Goal: Transaction & Acquisition: Purchase product/service

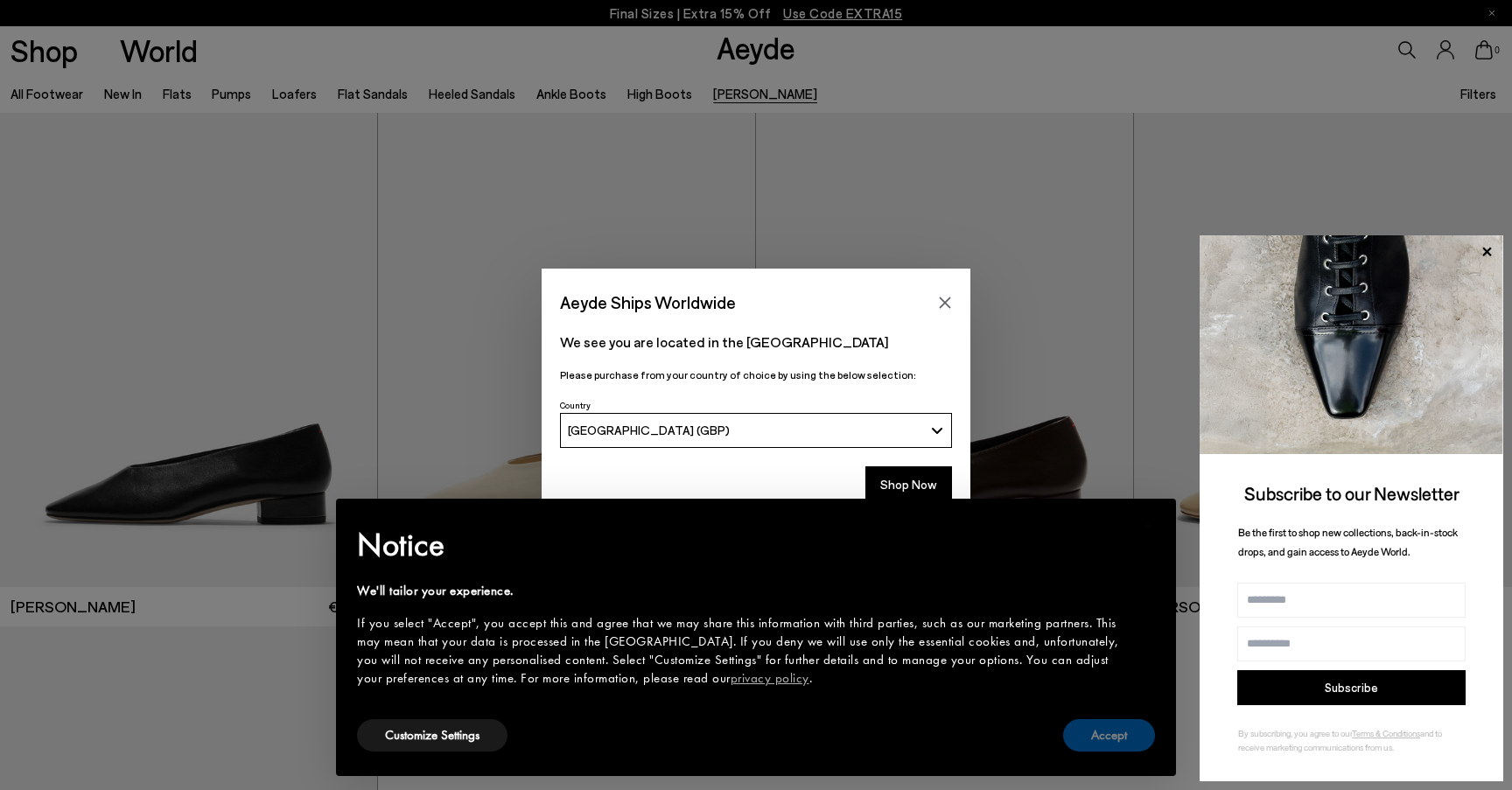
click at [1117, 729] on button "Accept" at bounding box center [1109, 735] width 92 height 33
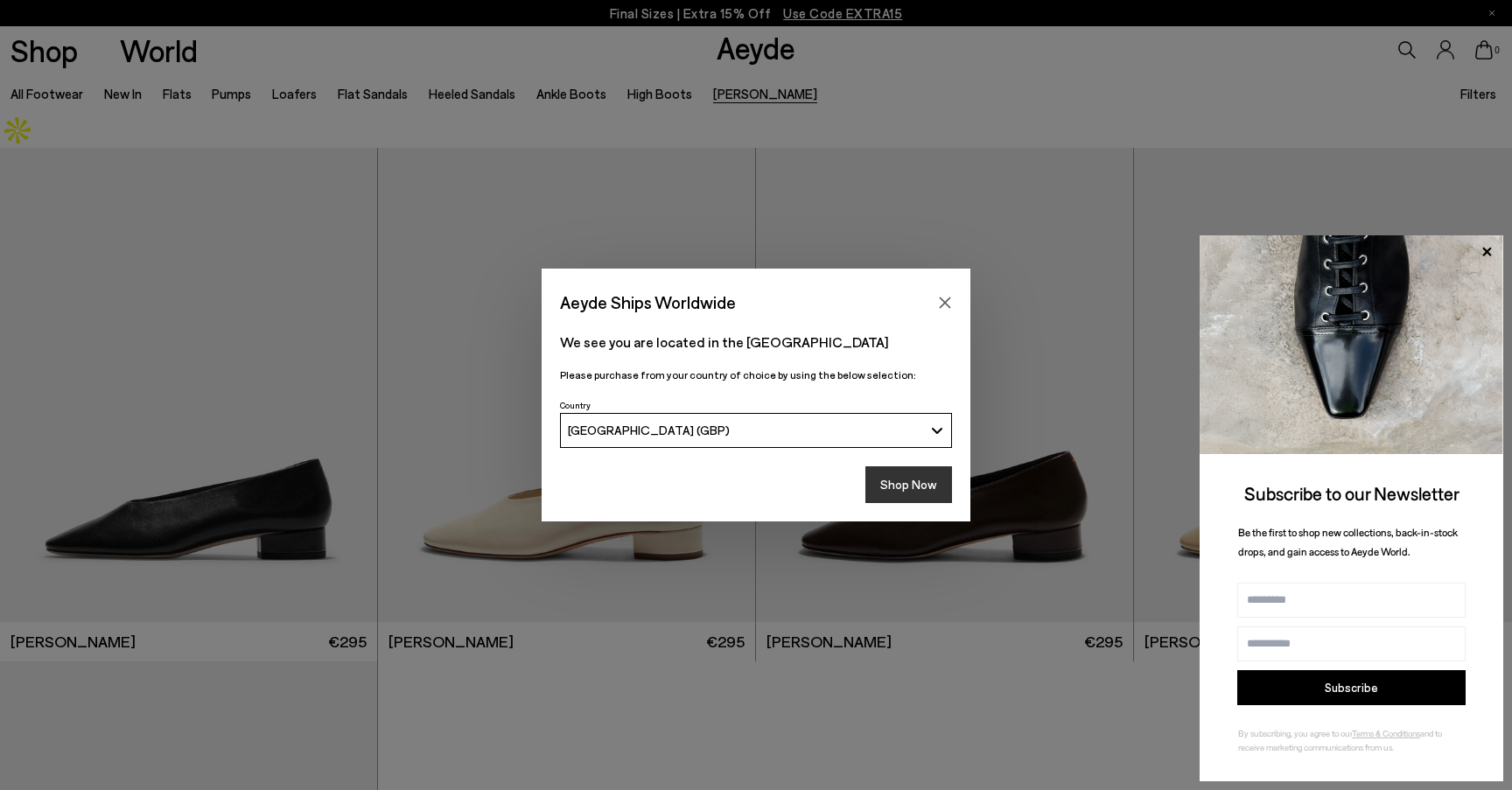
click at [917, 476] on button "Shop Now" at bounding box center [909, 484] width 87 height 37
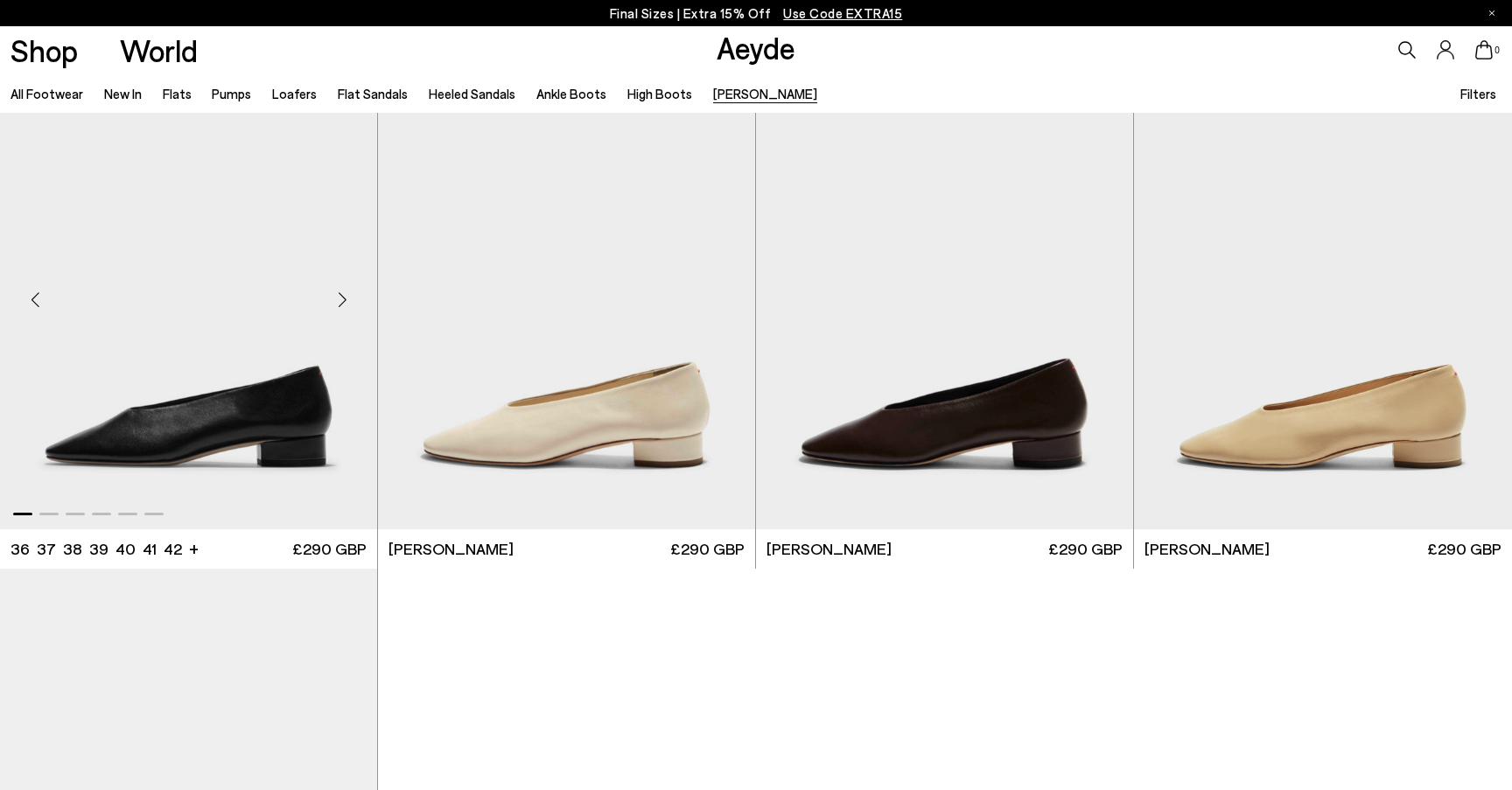
scroll to position [94, 0]
click at [219, 320] on img "1 / 6" at bounding box center [189, 291] width 377 height 474
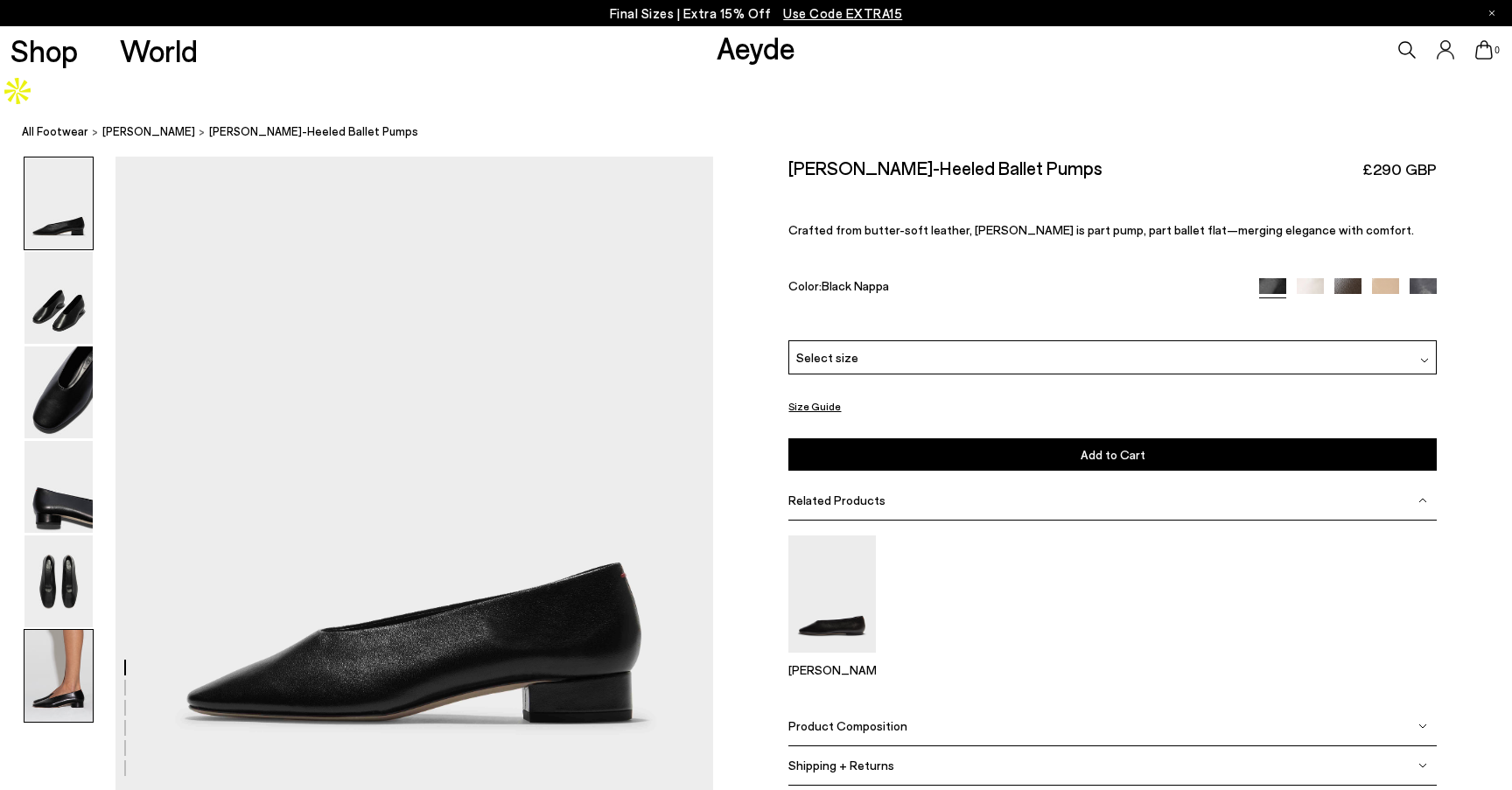
click at [38, 635] on img at bounding box center [58, 675] width 68 height 92
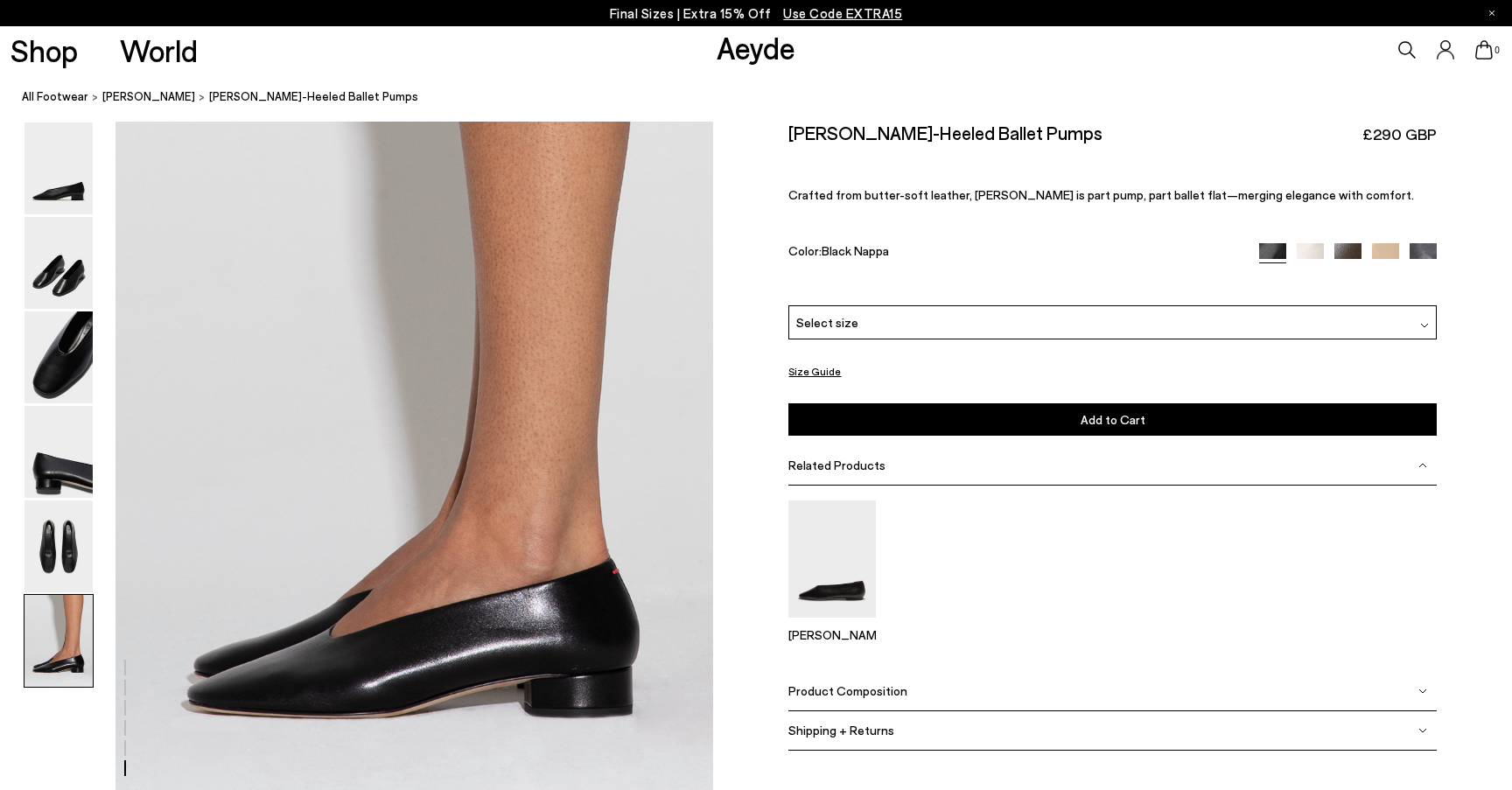
scroll to position [3991, 0]
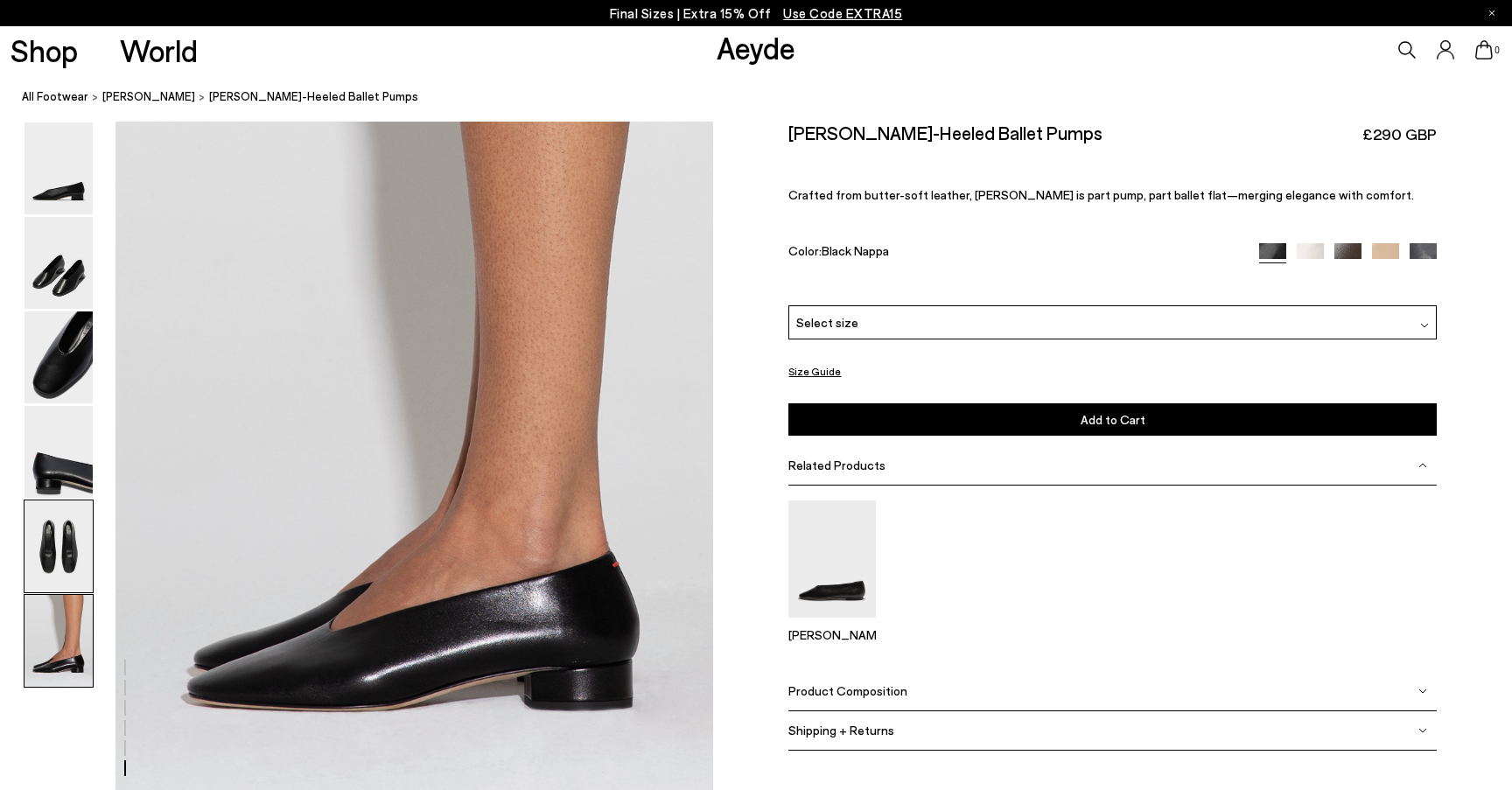
click at [40, 534] on img at bounding box center [58, 546] width 68 height 92
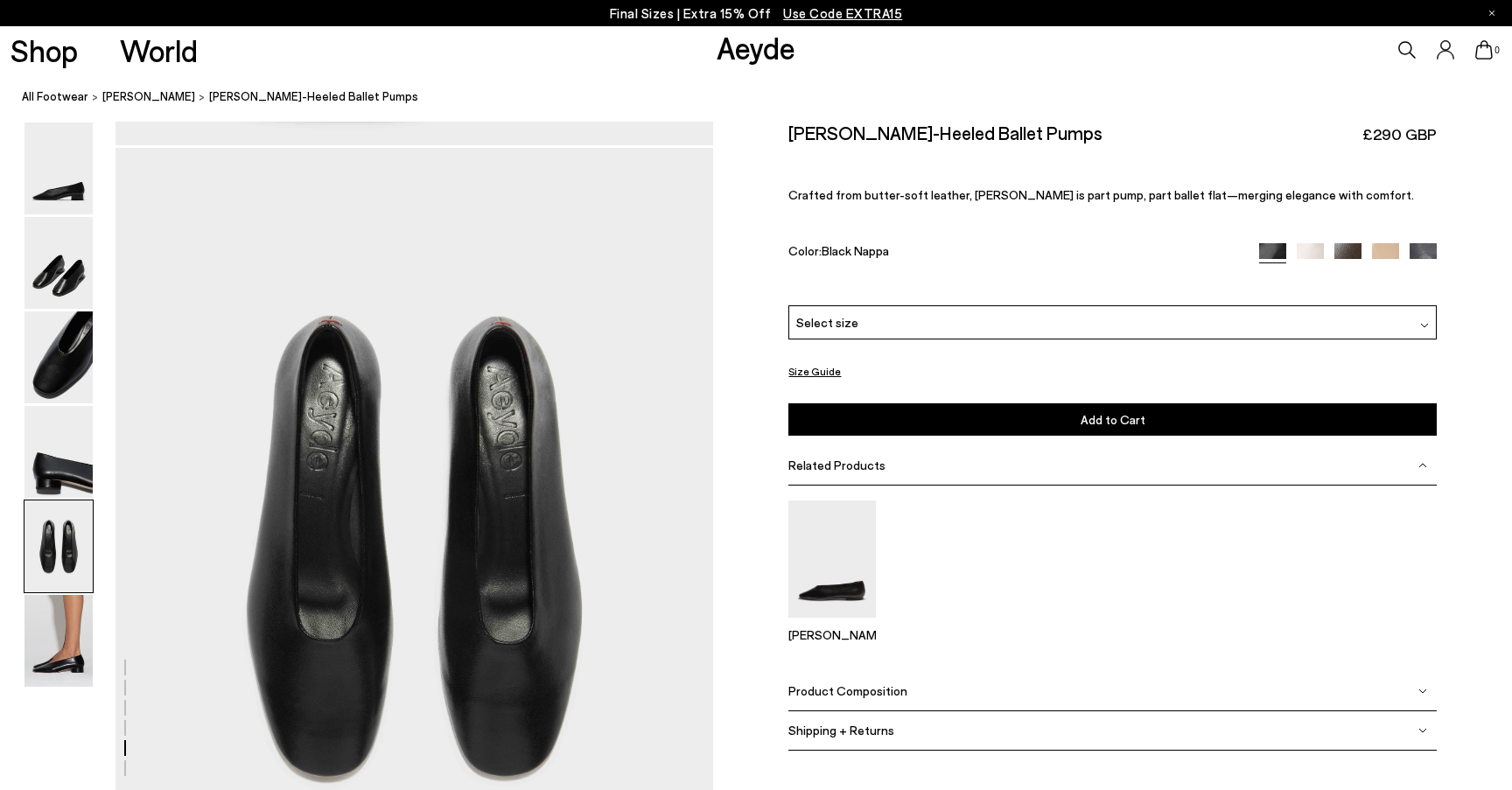
scroll to position [3071, 0]
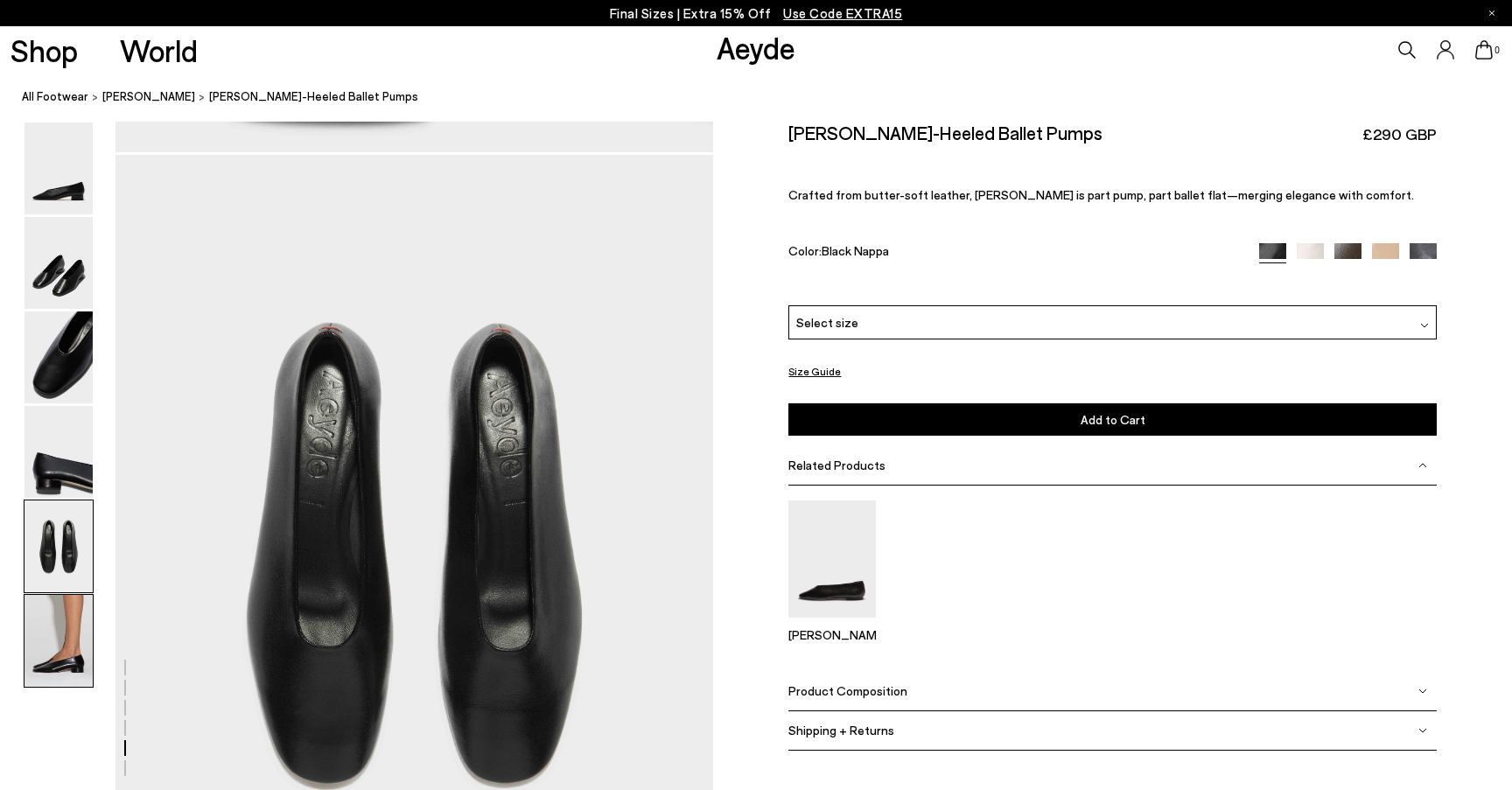
click at [32, 649] on img at bounding box center [58, 641] width 68 height 92
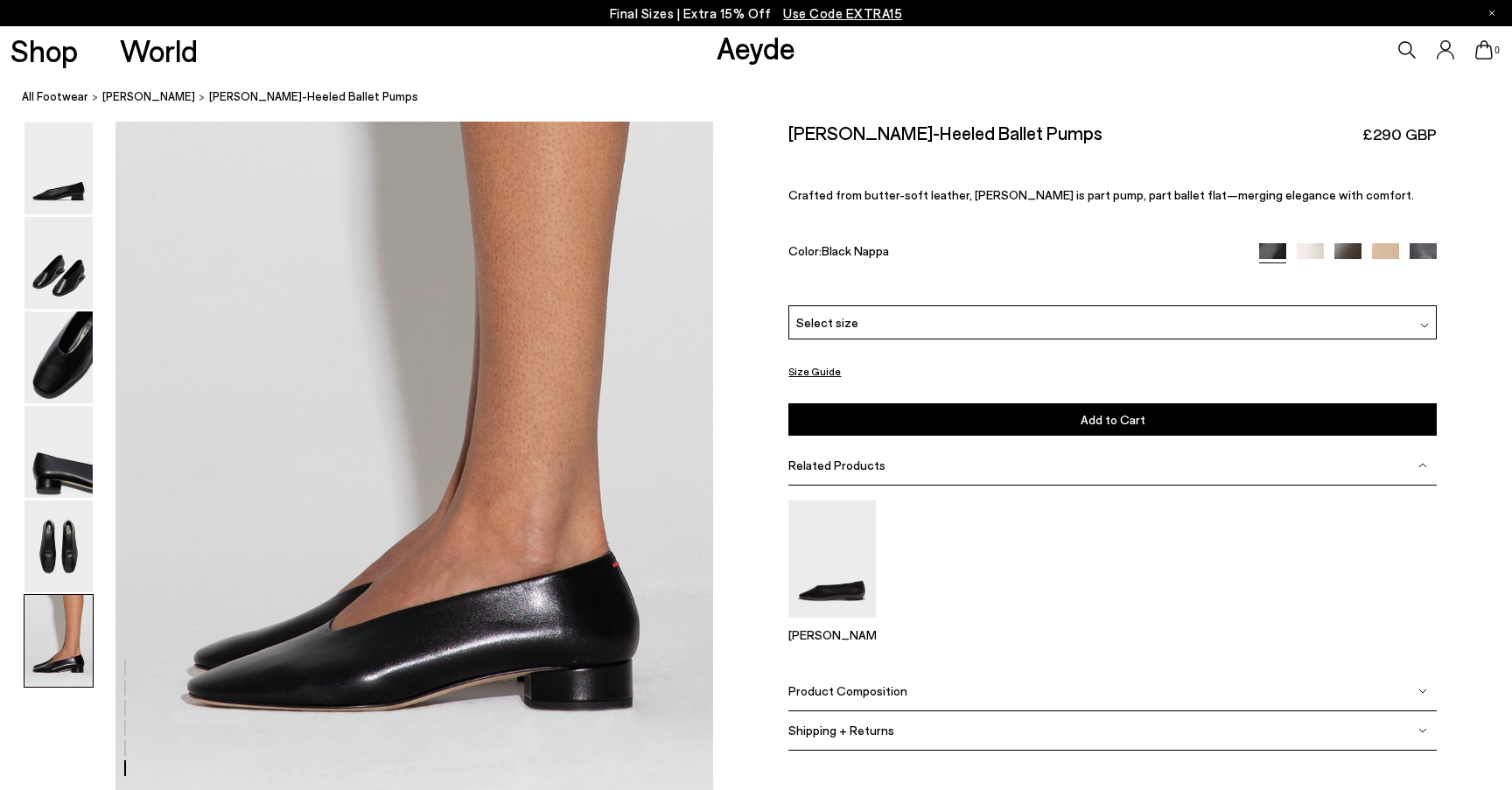
scroll to position [3991, 0]
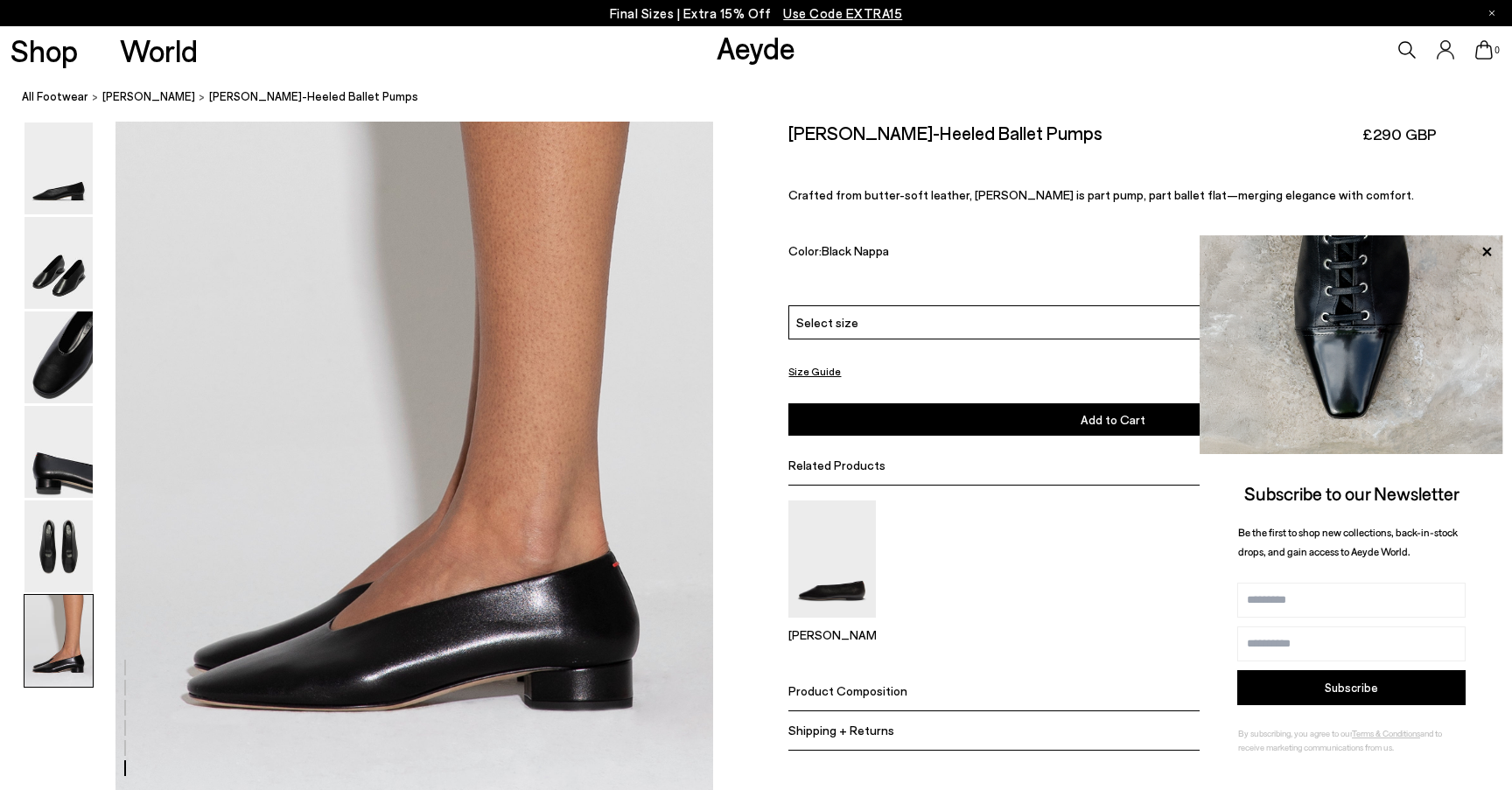
click at [854, 318] on div "Select size" at bounding box center [1112, 322] width 648 height 35
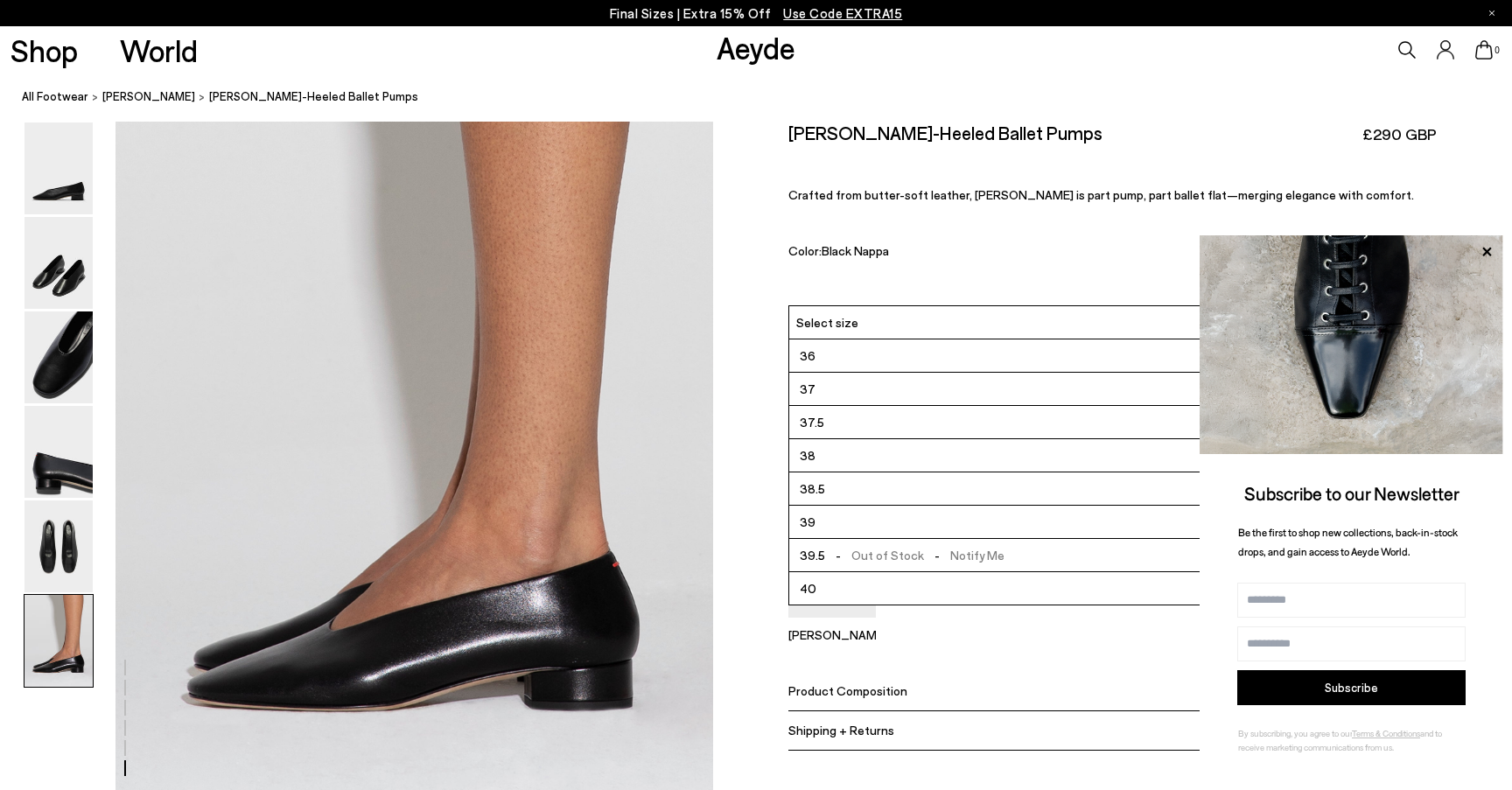
click at [933, 261] on div "Color: Black Nappa" at bounding box center [1012, 253] width 449 height 20
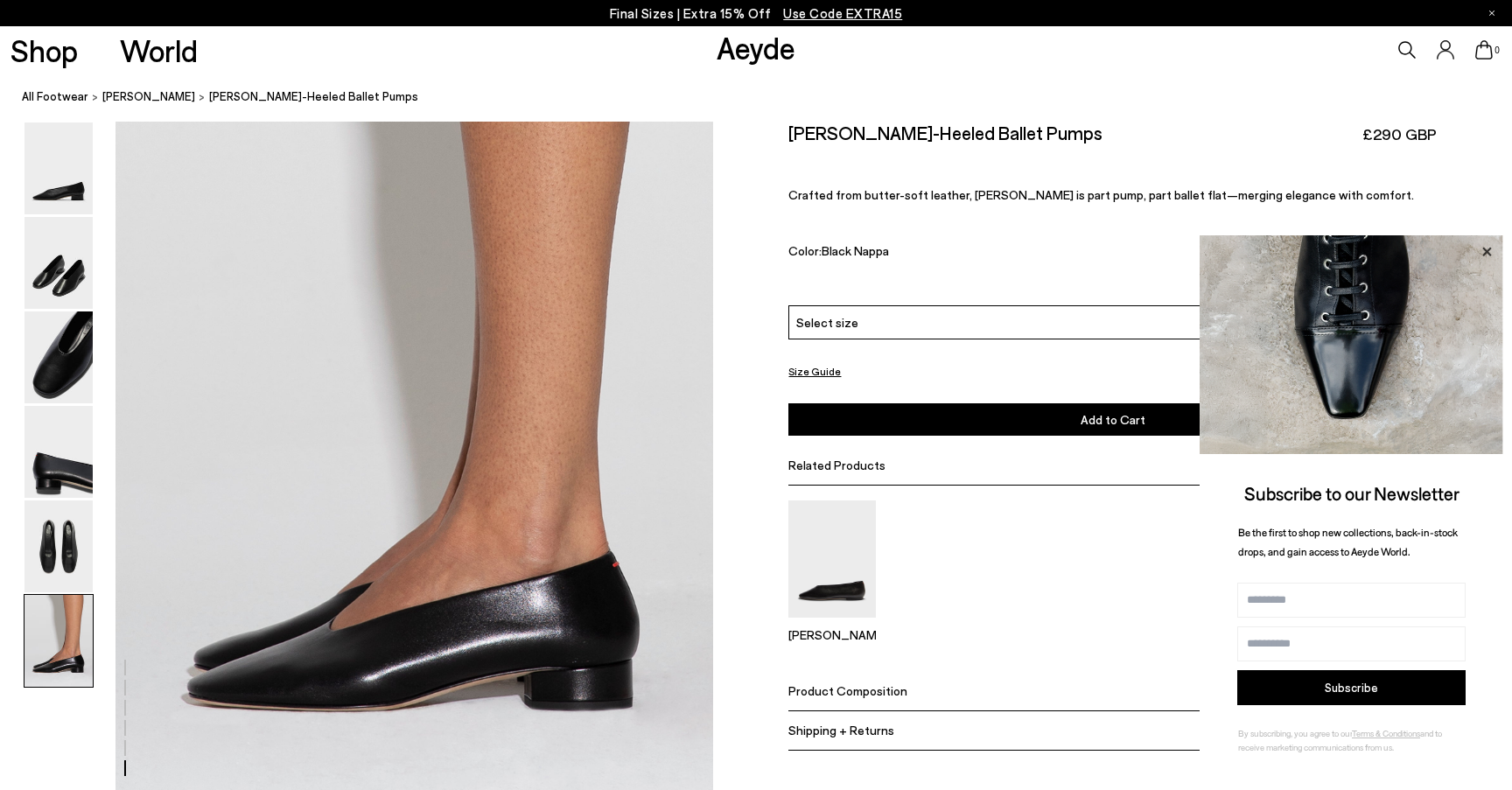
click at [1485, 250] on icon at bounding box center [1486, 251] width 9 height 9
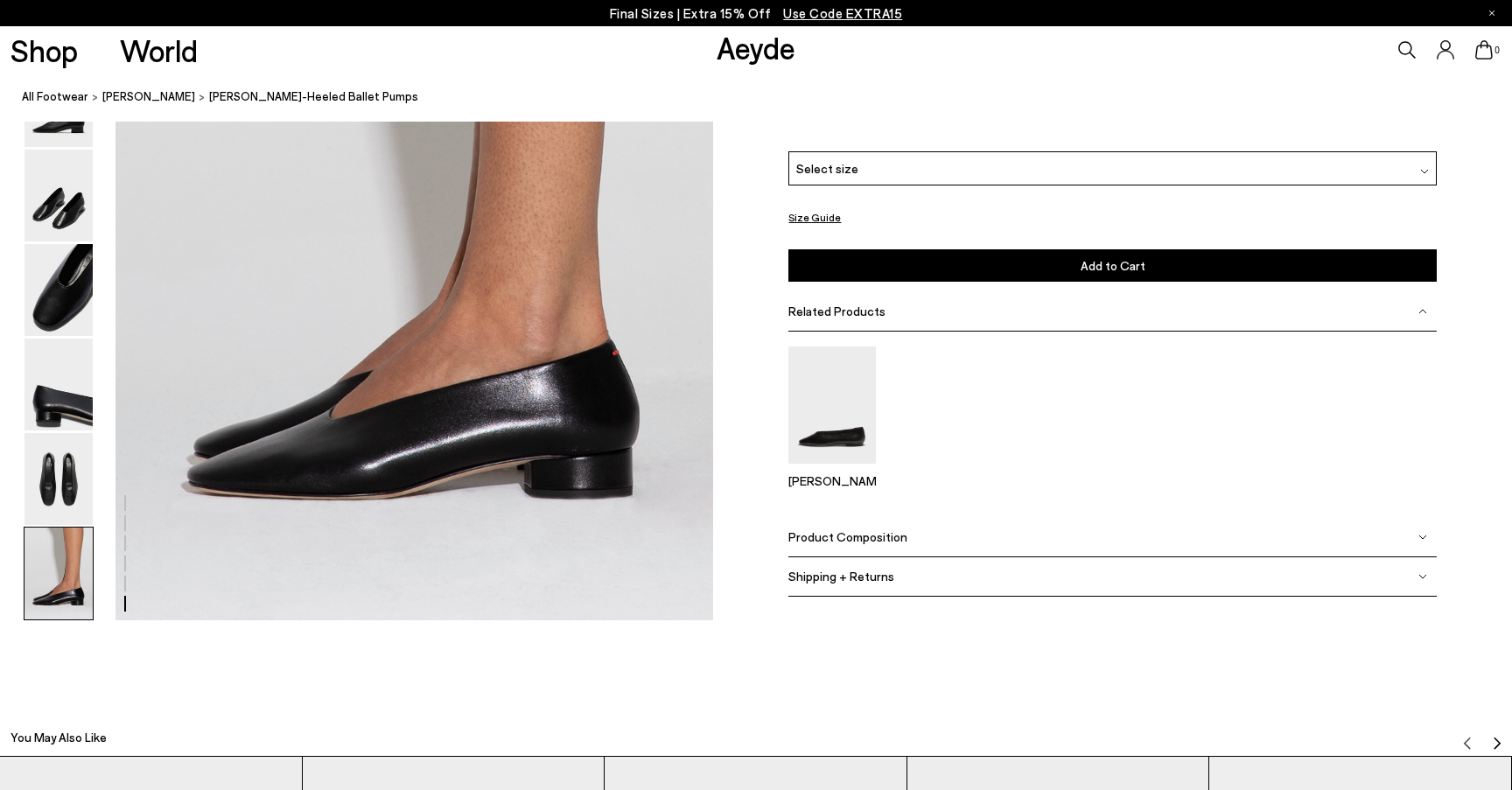
scroll to position [4200, 0]
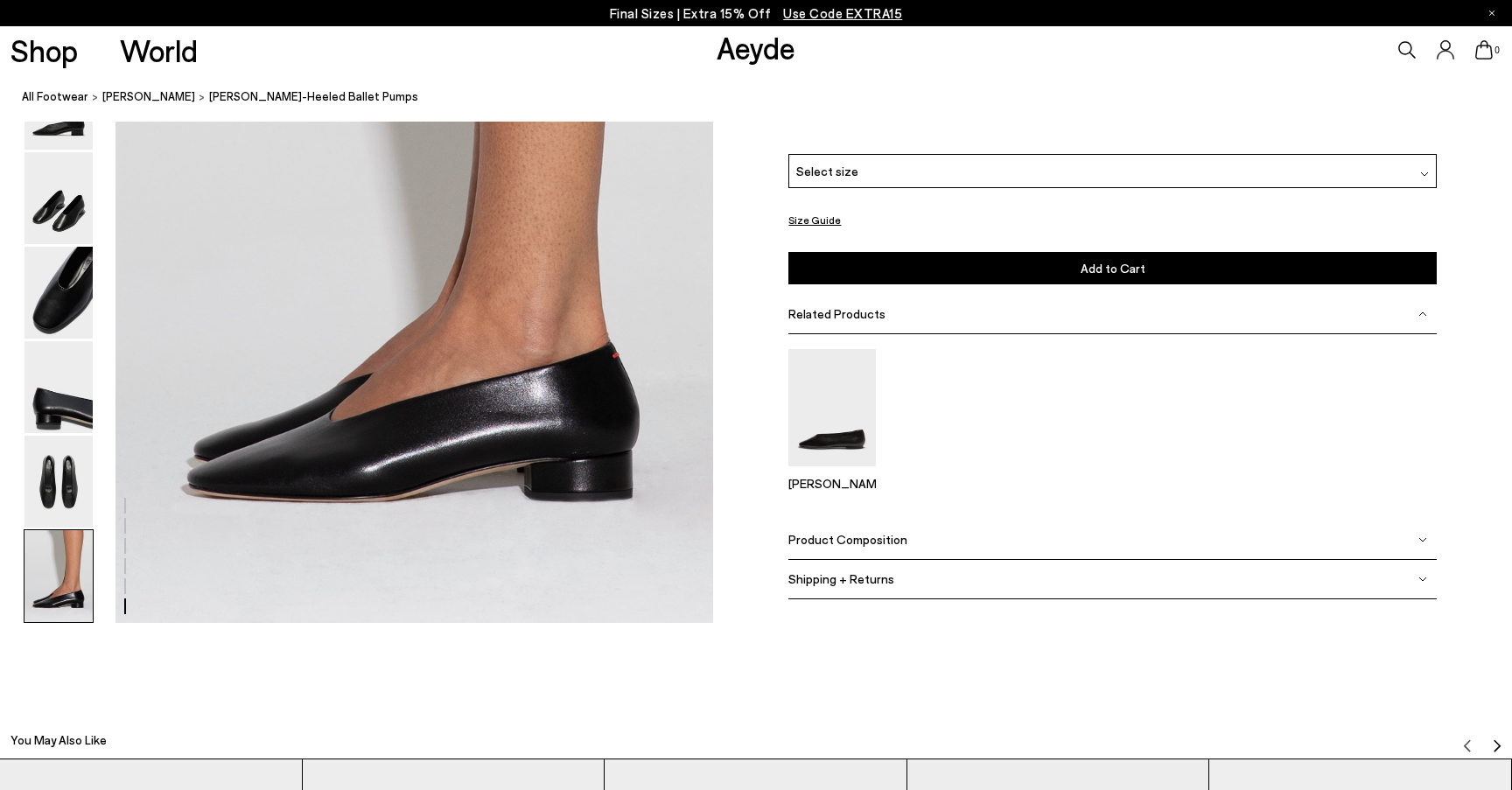
click at [1120, 520] on div "Product Composition" at bounding box center [1112, 540] width 648 height 40
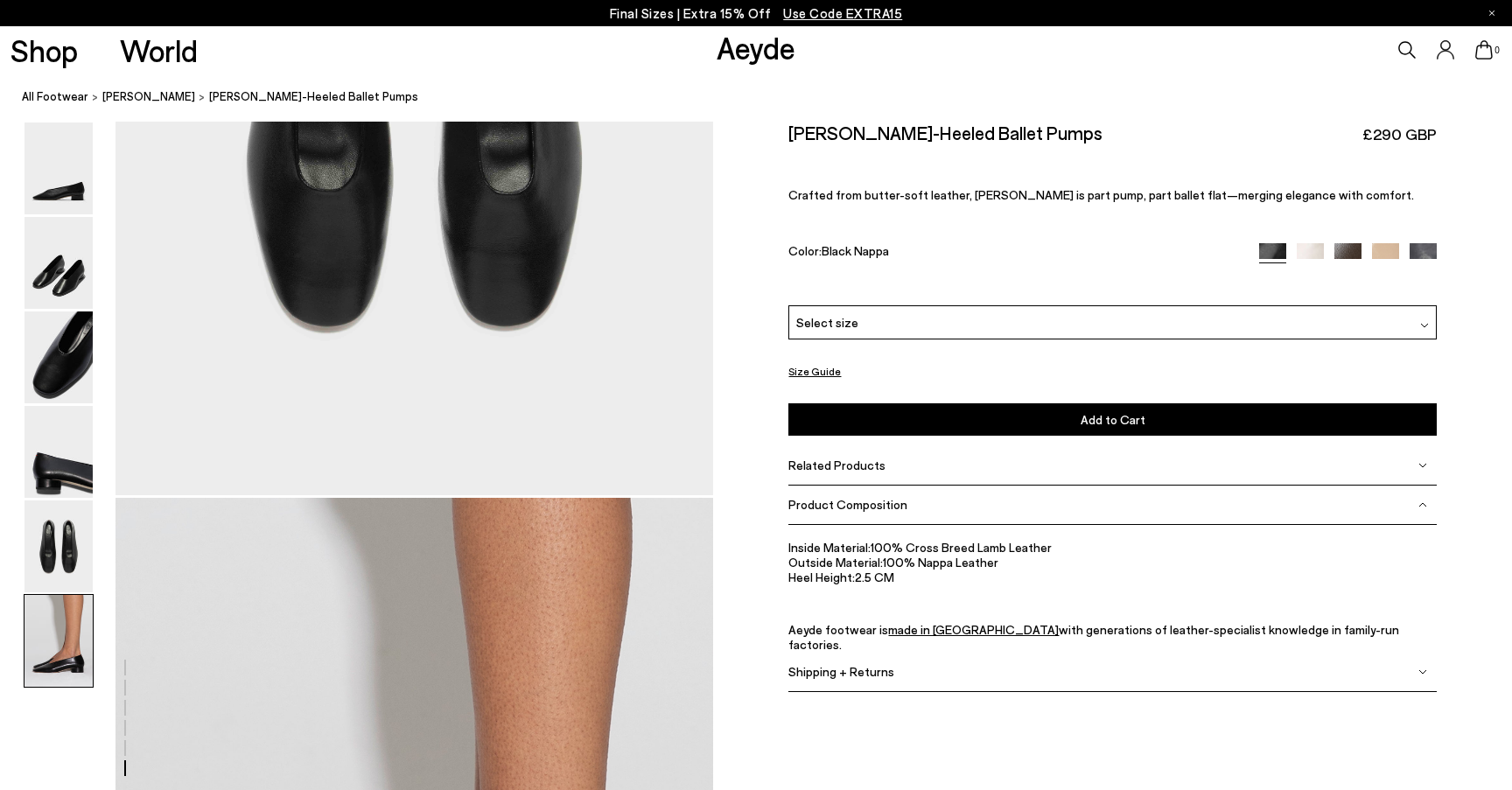
scroll to position [3497, 0]
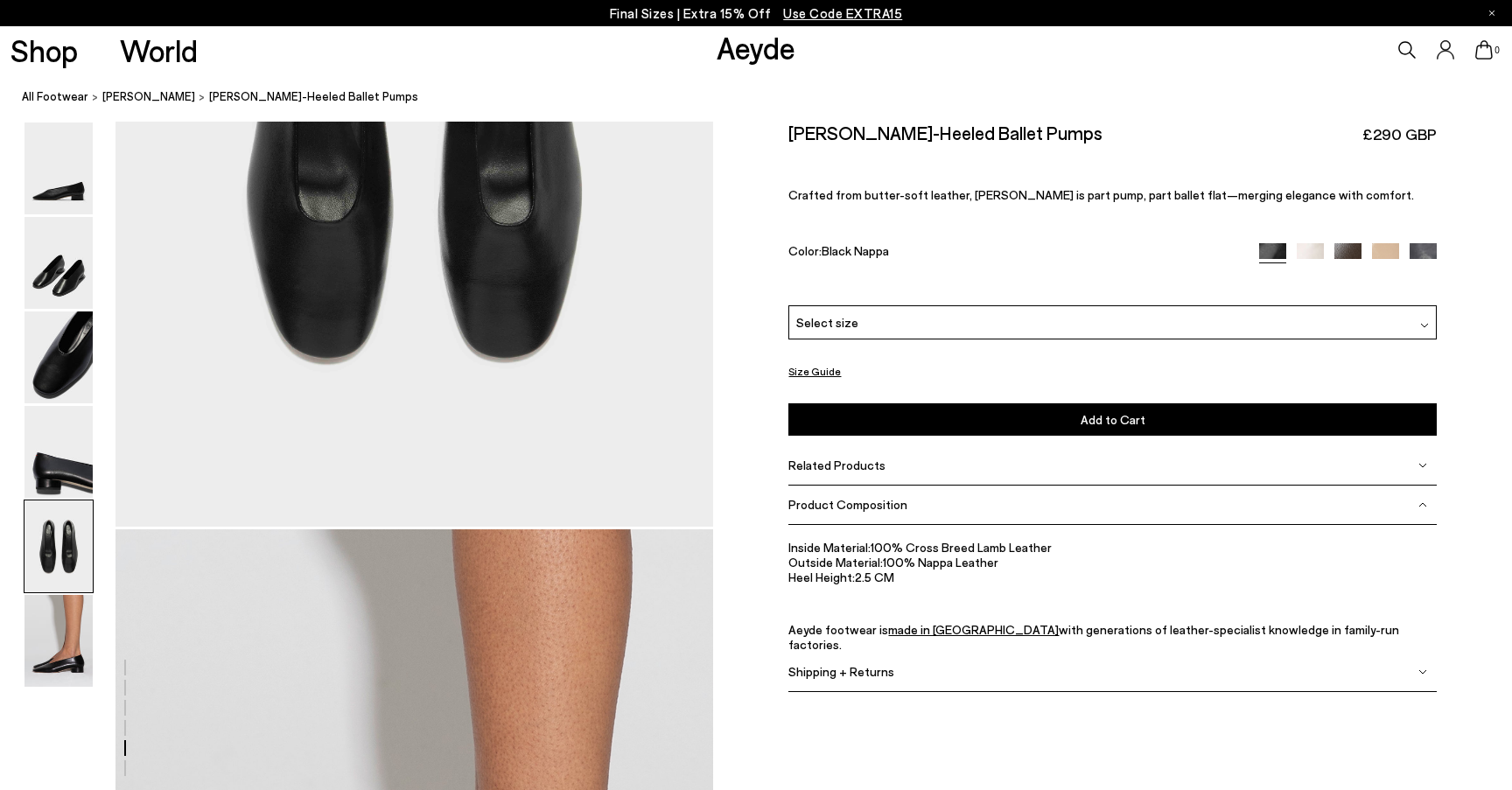
click at [814, 370] on button "Size Guide" at bounding box center [814, 371] width 52 height 22
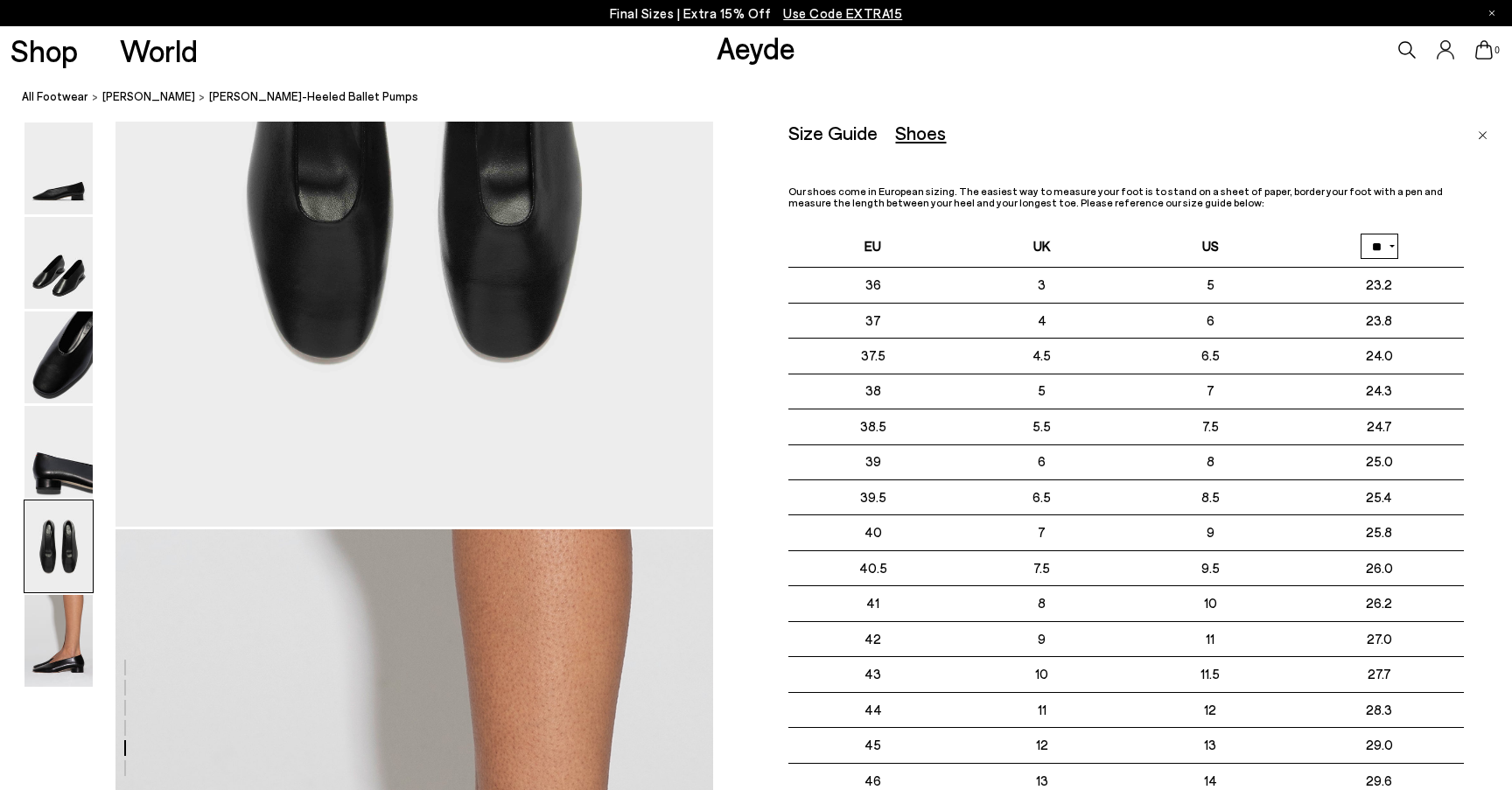
click at [1483, 128] on link "Close" at bounding box center [1483, 131] width 10 height 21
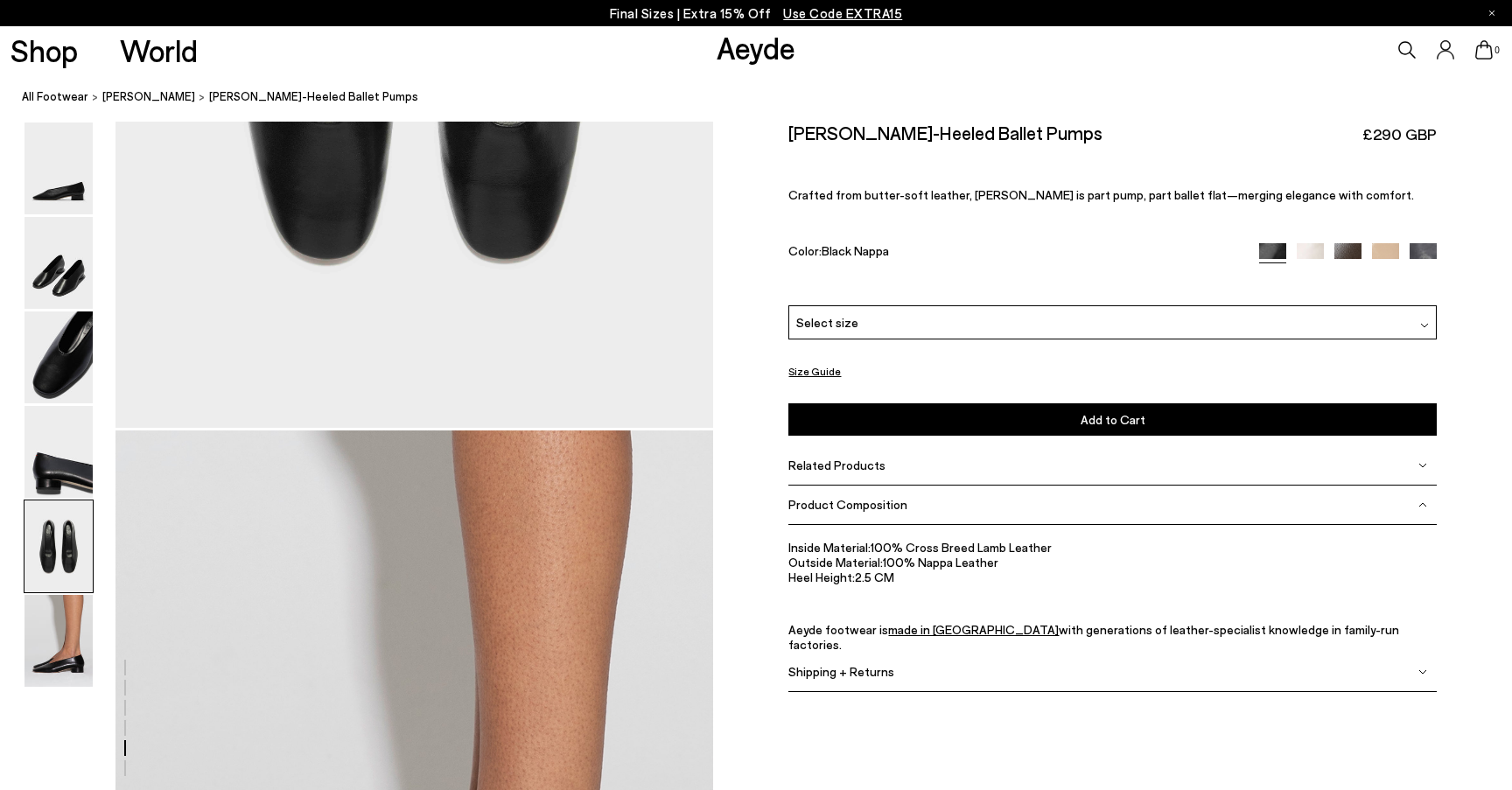
scroll to position [3490, 0]
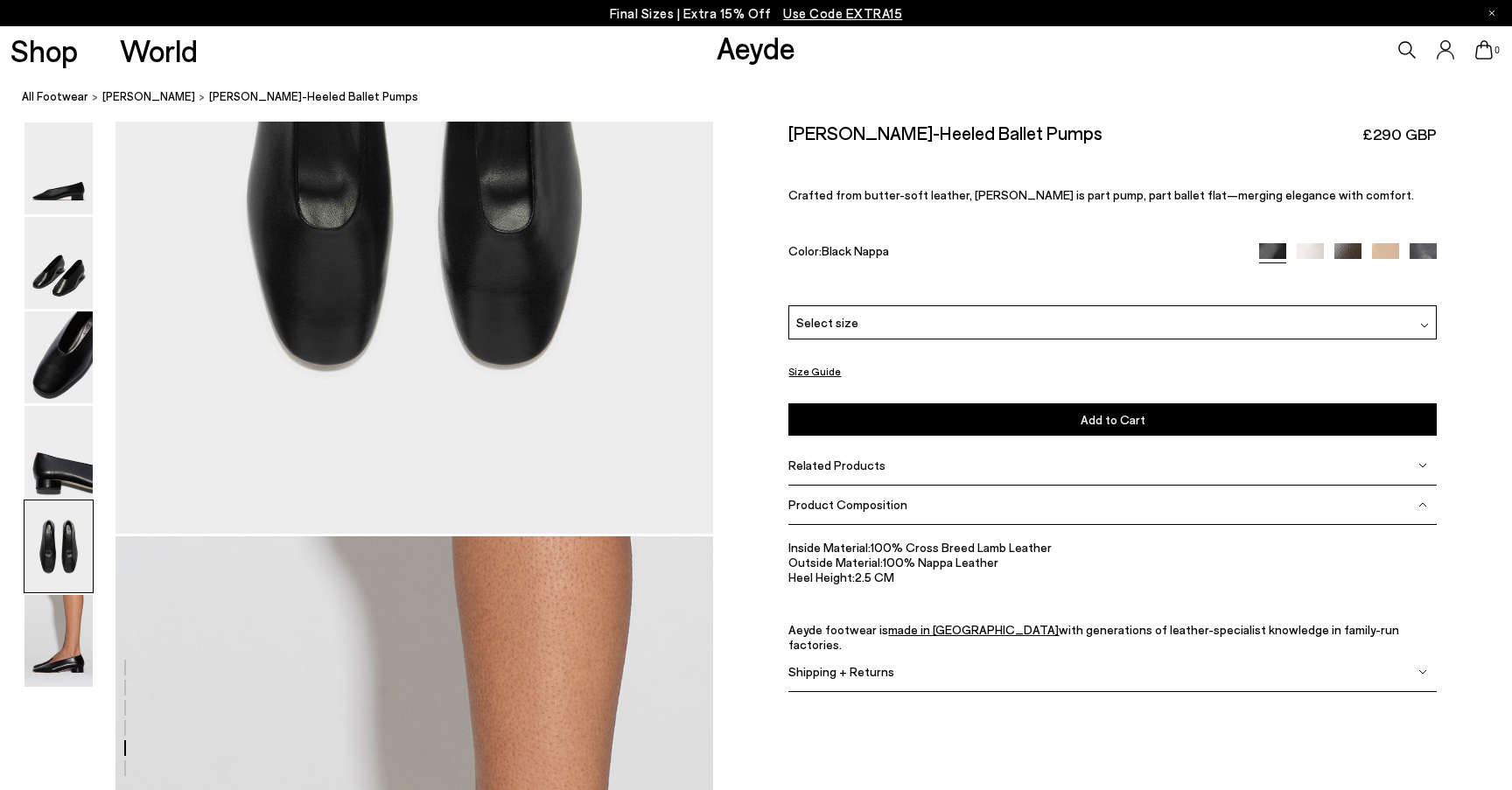
click at [1030, 321] on div "Select size" at bounding box center [1112, 322] width 648 height 35
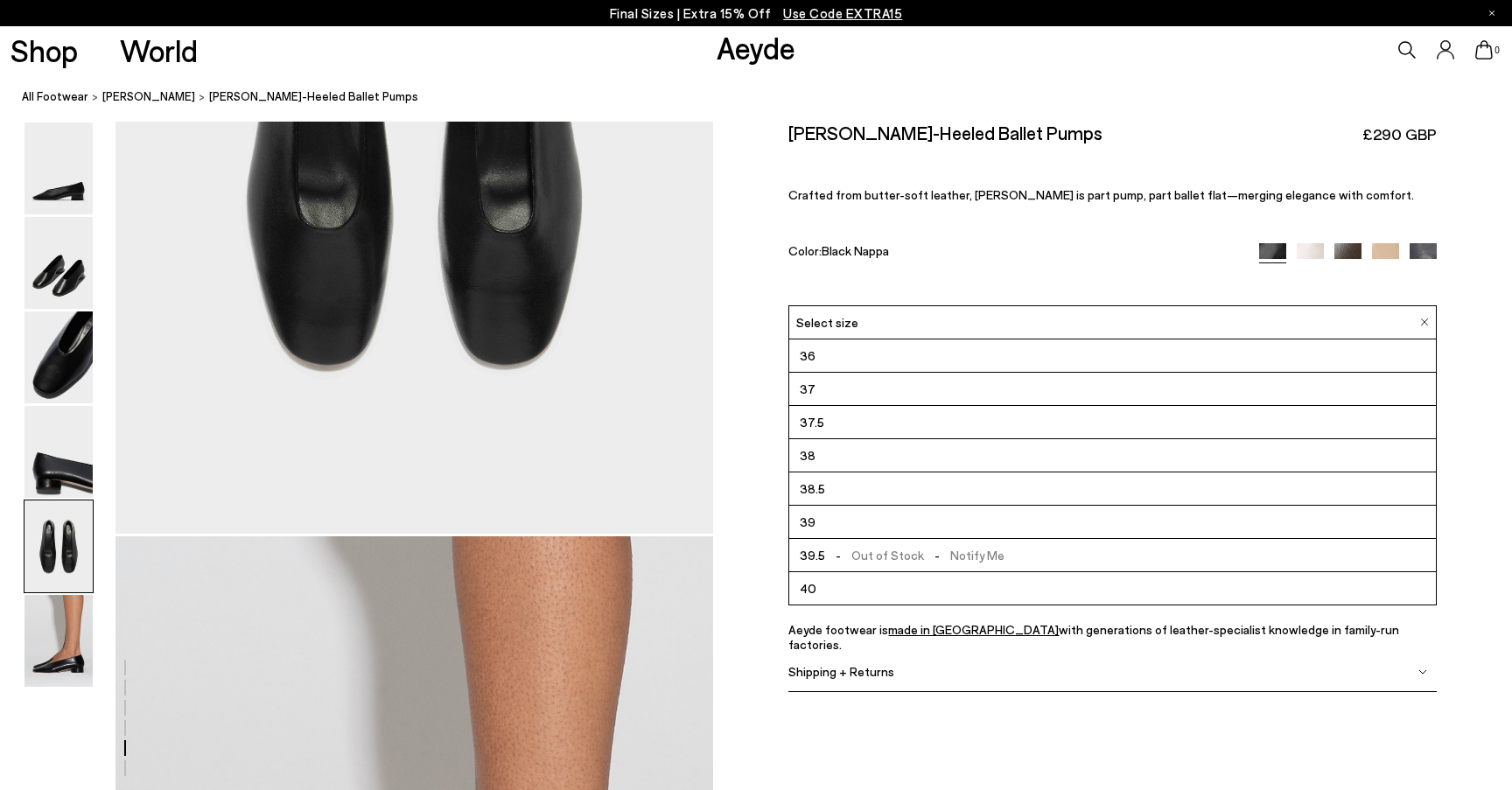
click at [806, 449] on span "38" at bounding box center [808, 455] width 16 height 22
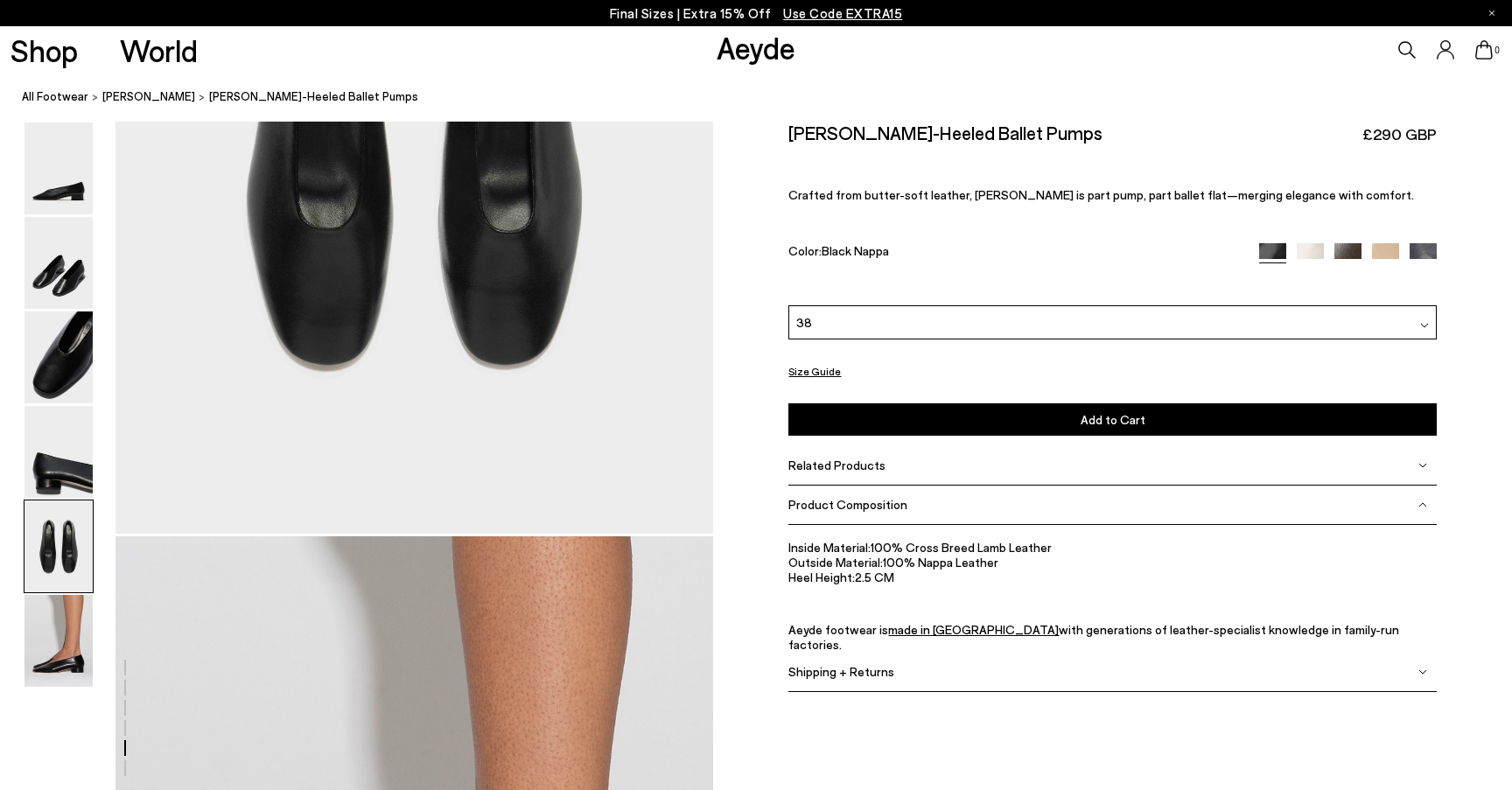
click at [892, 417] on button "Add to Cart Select a Size First" at bounding box center [1112, 419] width 648 height 33
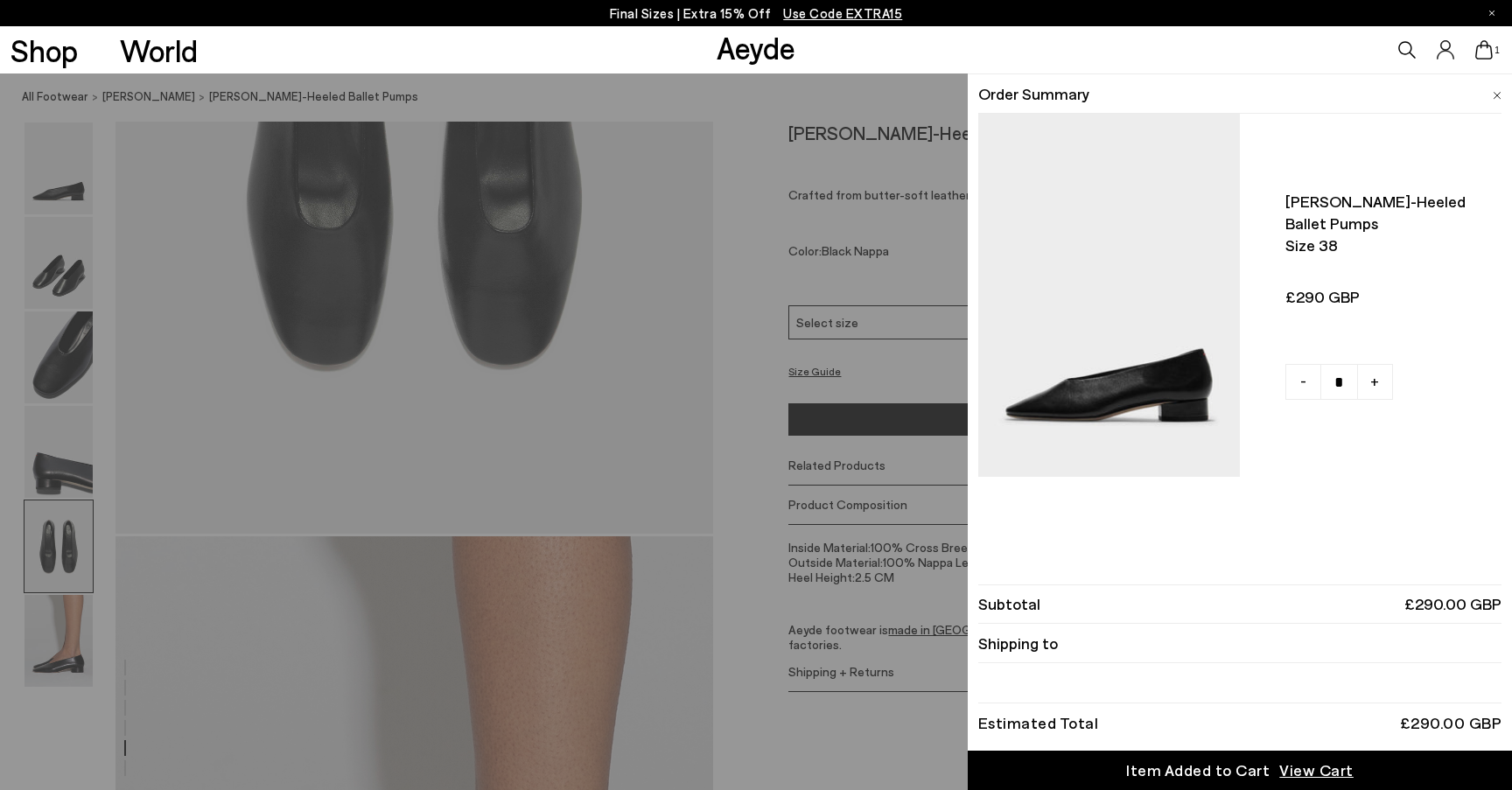
scroll to position [3502, 0]
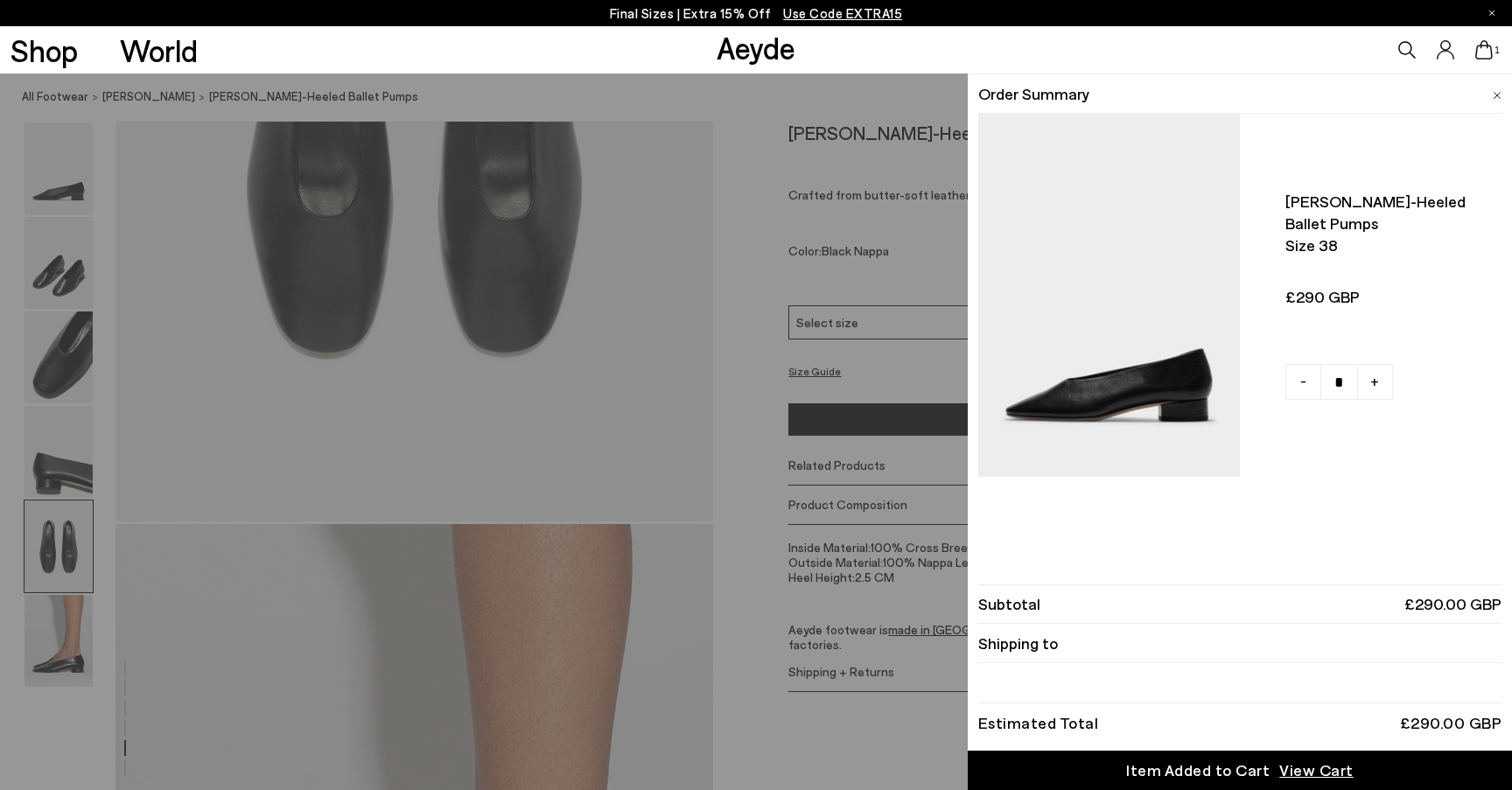
click at [1303, 773] on span "View Cart" at bounding box center [1315, 770] width 74 height 22
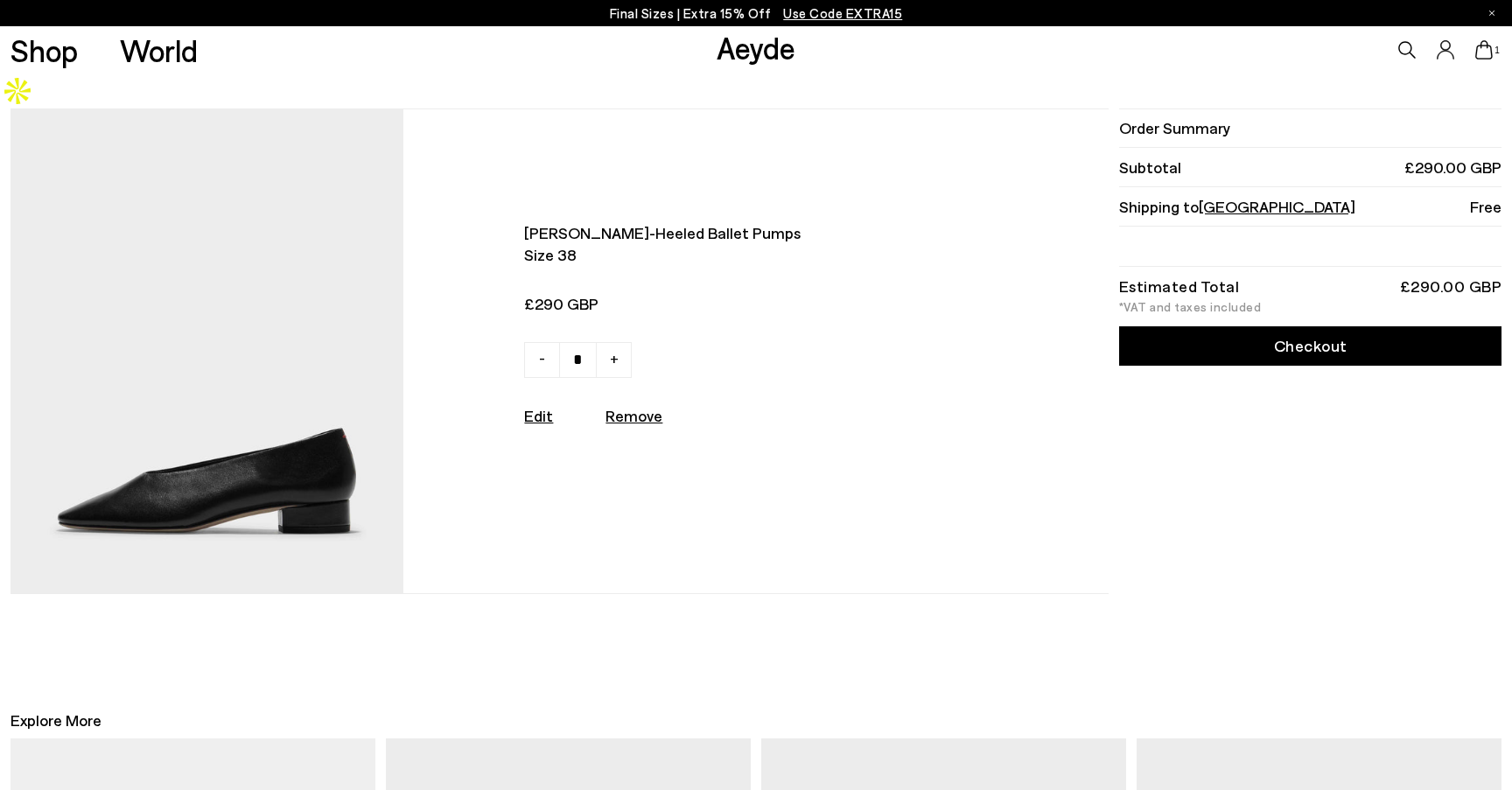
click at [1332, 327] on link "Checkout" at bounding box center [1310, 347] width 382 height 40
drag, startPoint x: 752, startPoint y: 202, endPoint x: 524, endPoint y: 189, distance: 228.4
click at [524, 222] on span "Delia low-heeled ballet pumps" at bounding box center [738, 233] width 428 height 22
copy span "Delia low-heeled ballet pumps"
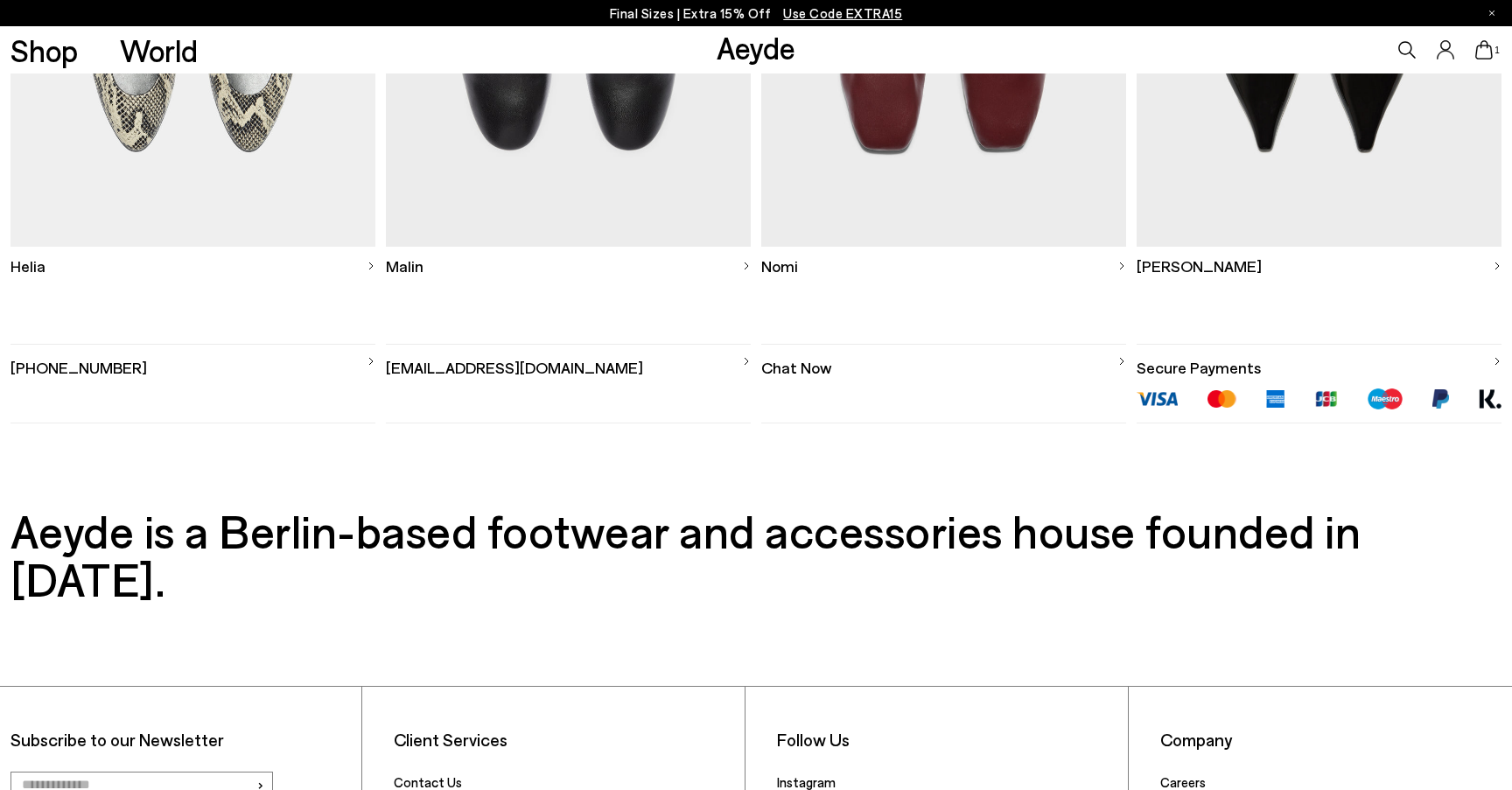
scroll to position [1156, 0]
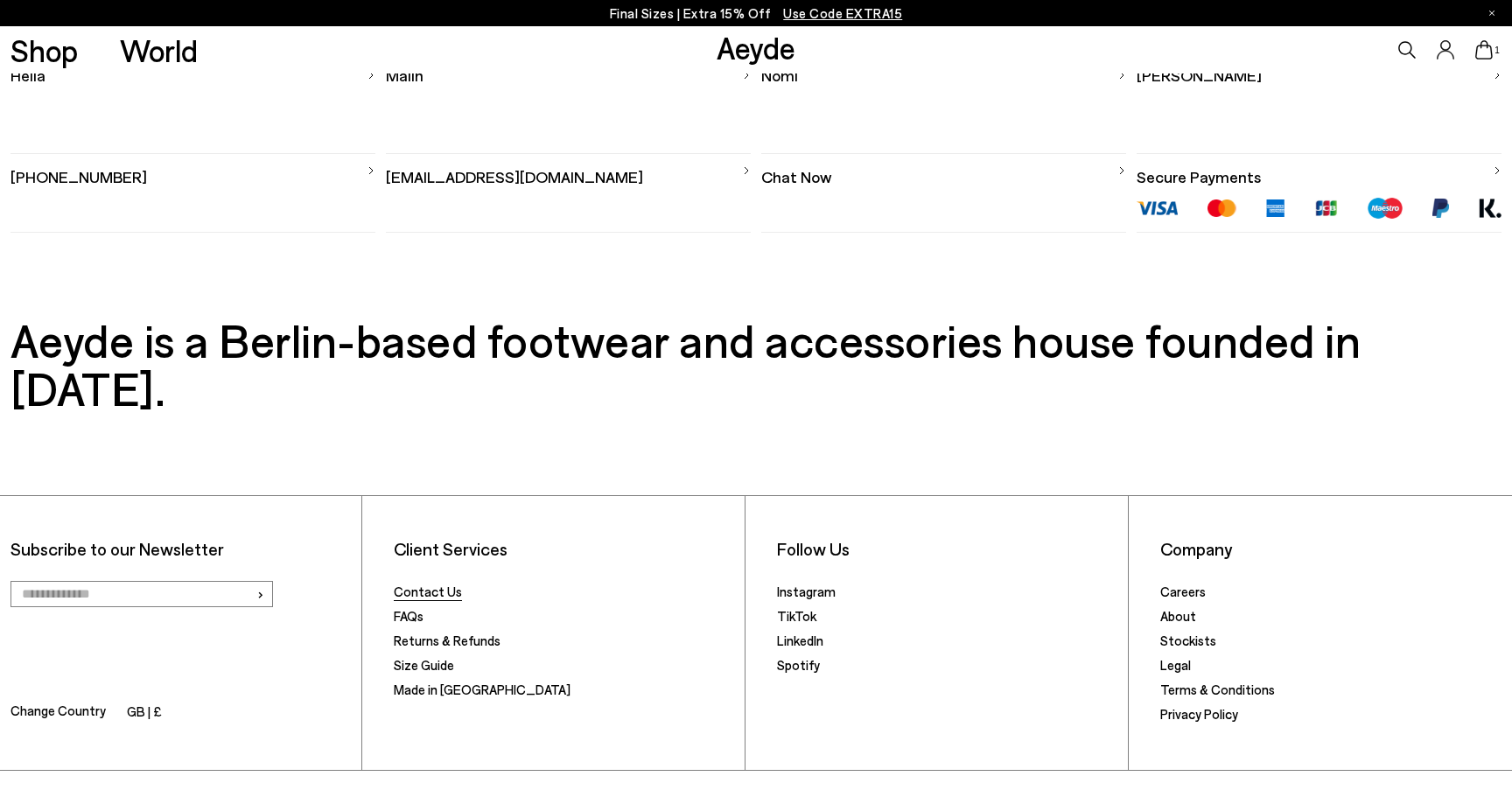
click at [436, 584] on link "Contact Us" at bounding box center [428, 592] width 68 height 16
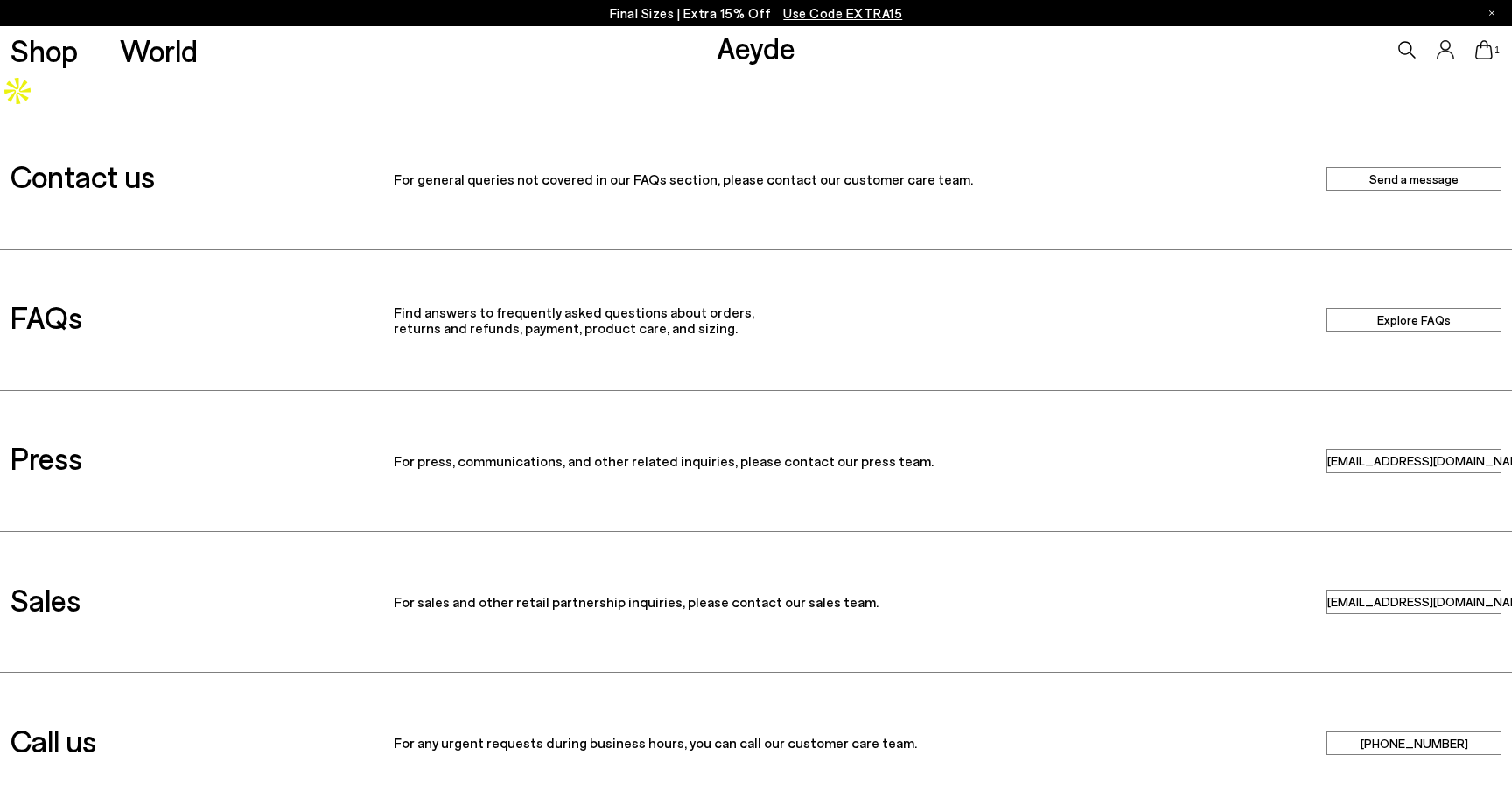
click at [1377, 167] on link "Send a message" at bounding box center [1413, 179] width 175 height 24
